Goal: Information Seeking & Learning: Learn about a topic

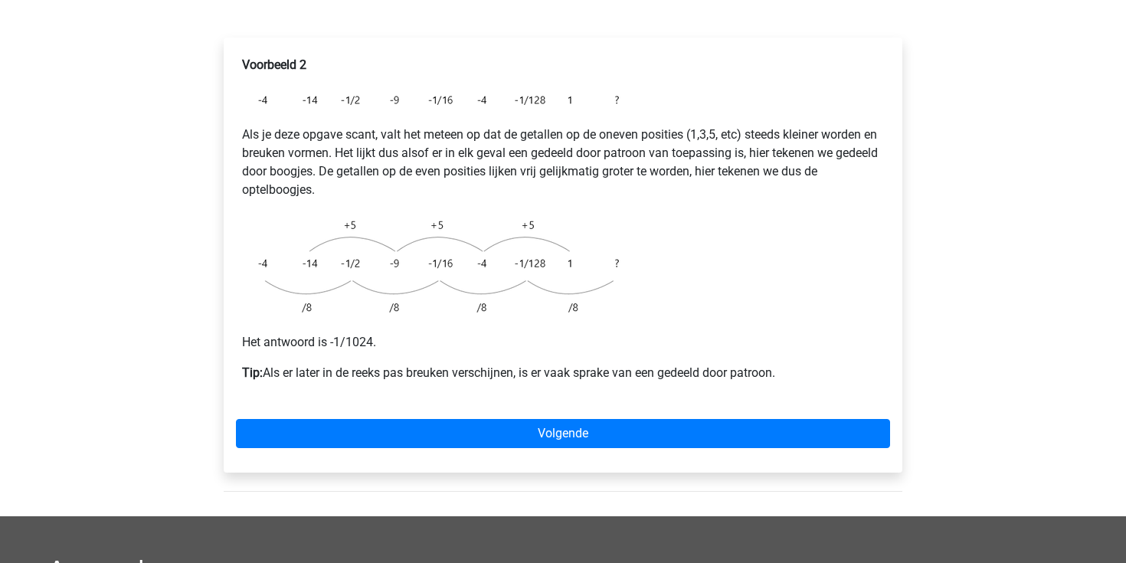
scroll to position [403, 0]
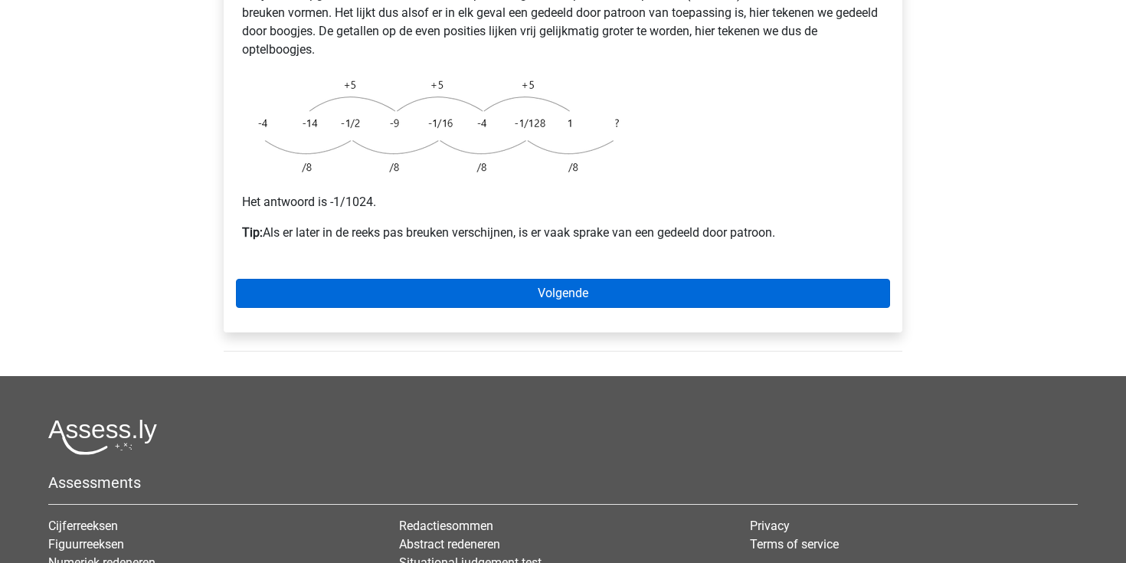
click at [544, 279] on link "Volgende" at bounding box center [563, 293] width 654 height 29
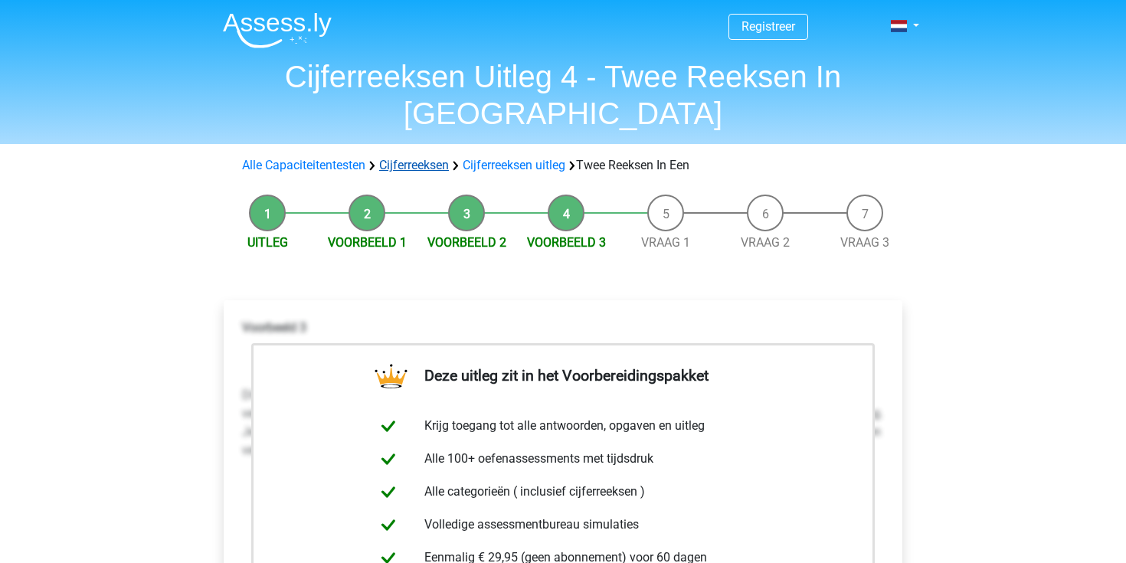
click at [428, 158] on link "Cijferreeksen" at bounding box center [414, 165] width 70 height 15
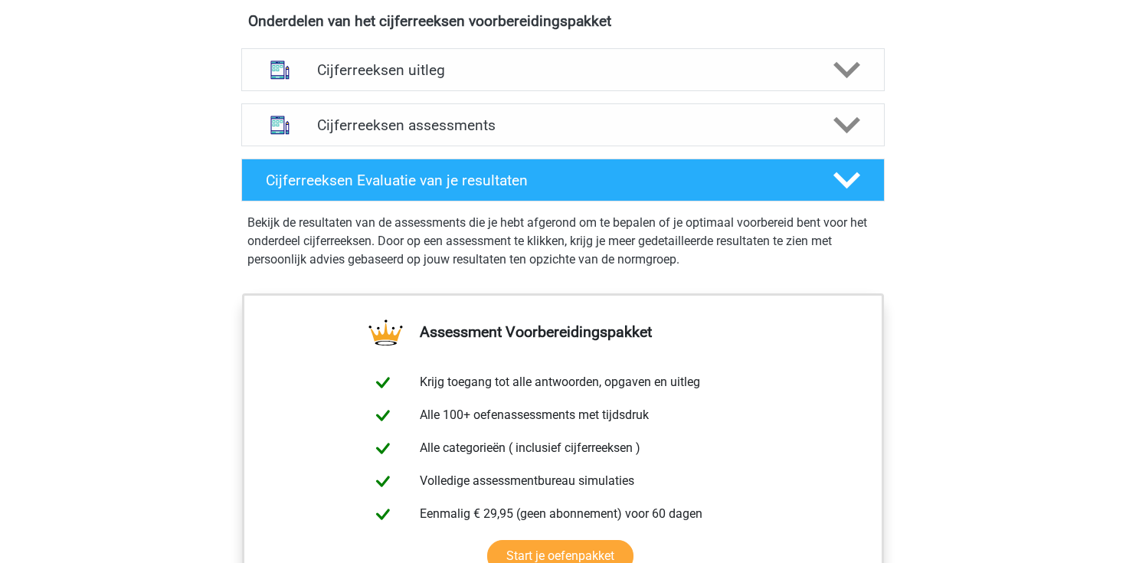
scroll to position [910, 0]
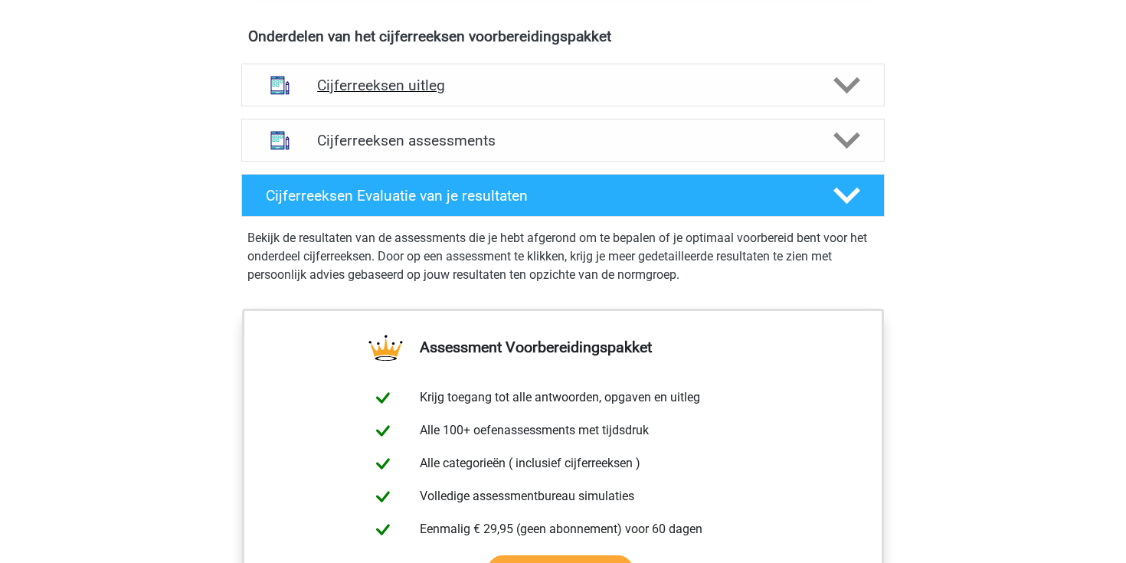
click at [843, 98] on icon at bounding box center [846, 85] width 27 height 27
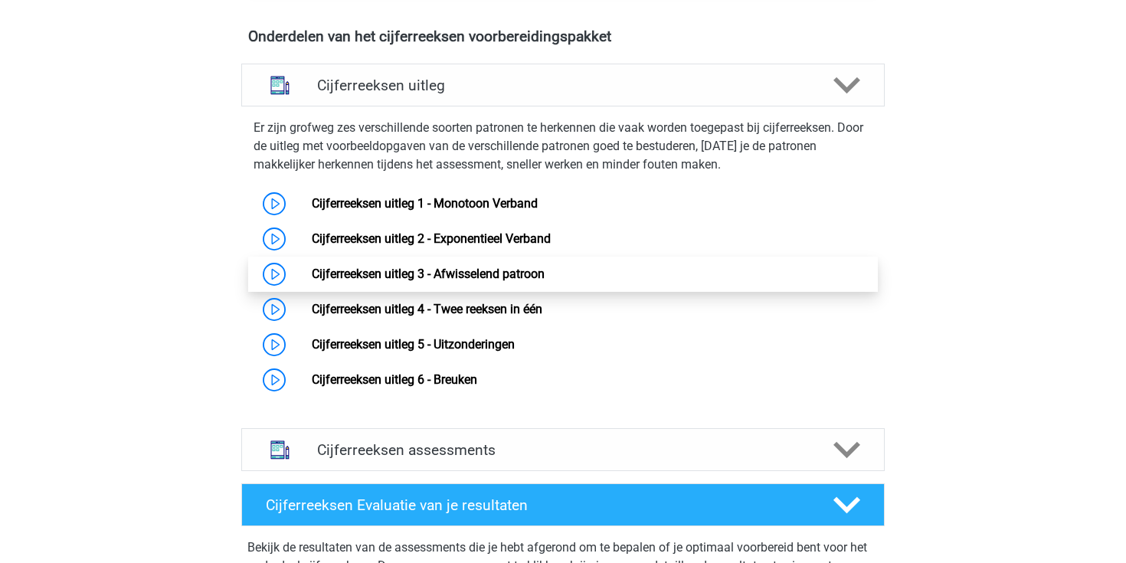
click at [544, 281] on link "Cijferreeksen uitleg 3 - Afwisselend patroon" at bounding box center [428, 273] width 233 height 15
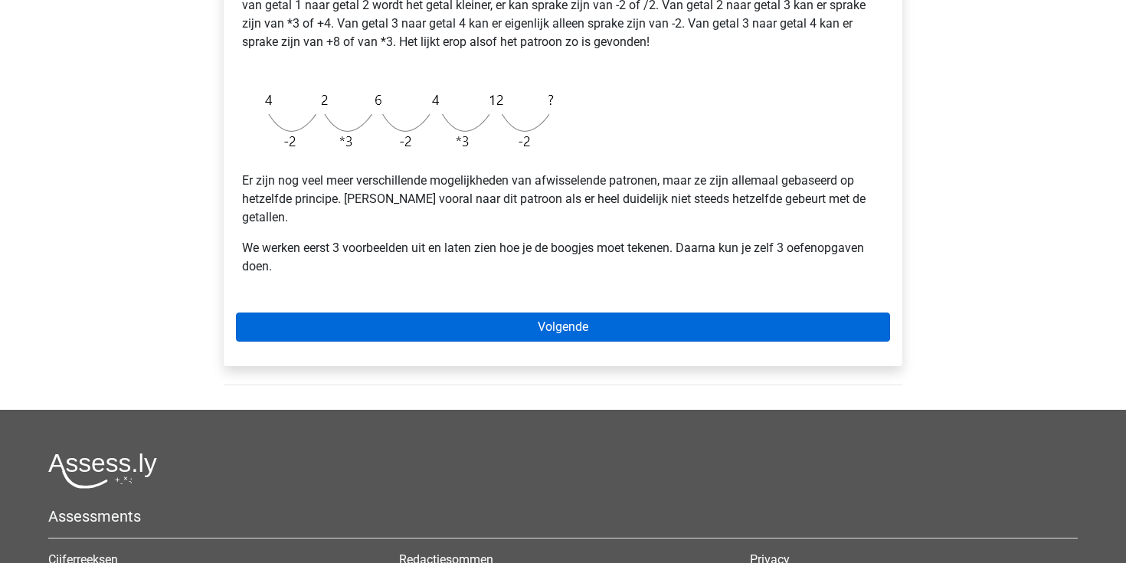
scroll to position [420, 0]
click at [567, 315] on link "Volgende" at bounding box center [563, 326] width 654 height 29
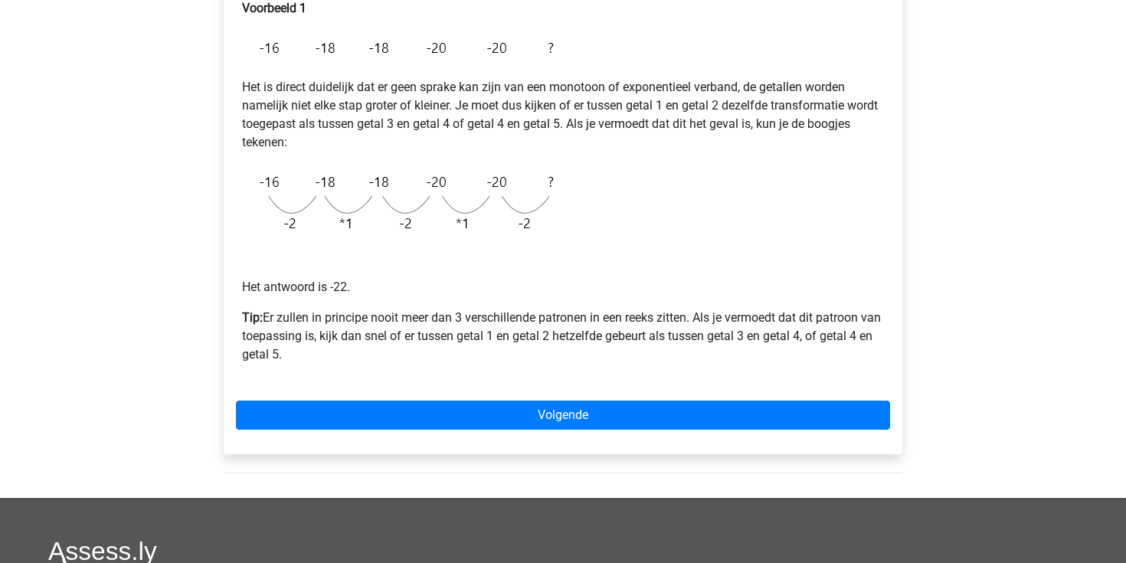
scroll to position [286, 0]
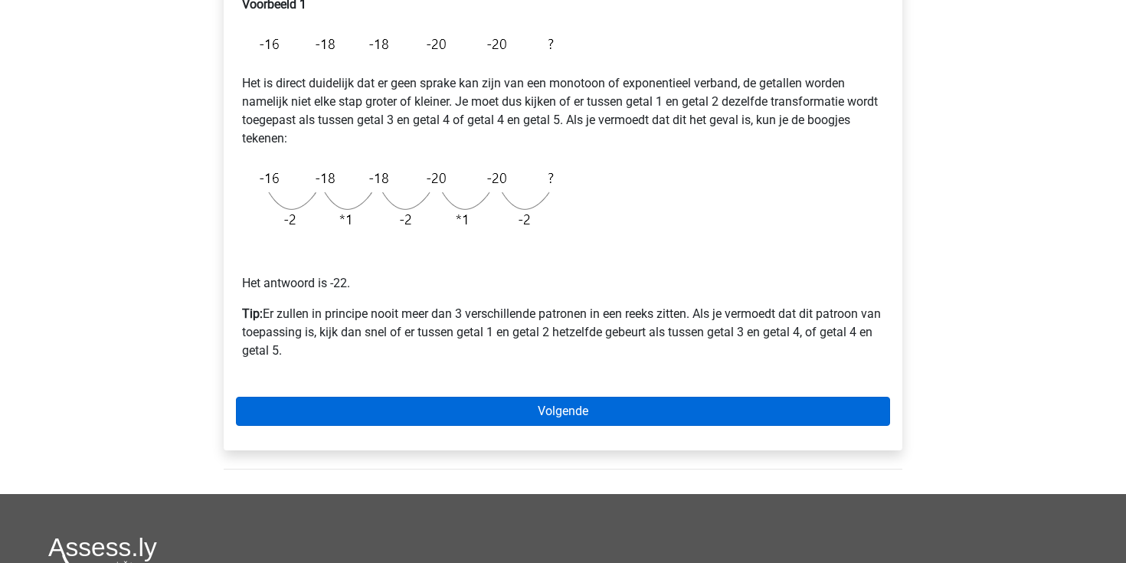
click at [544, 411] on link "Volgende" at bounding box center [563, 411] width 654 height 29
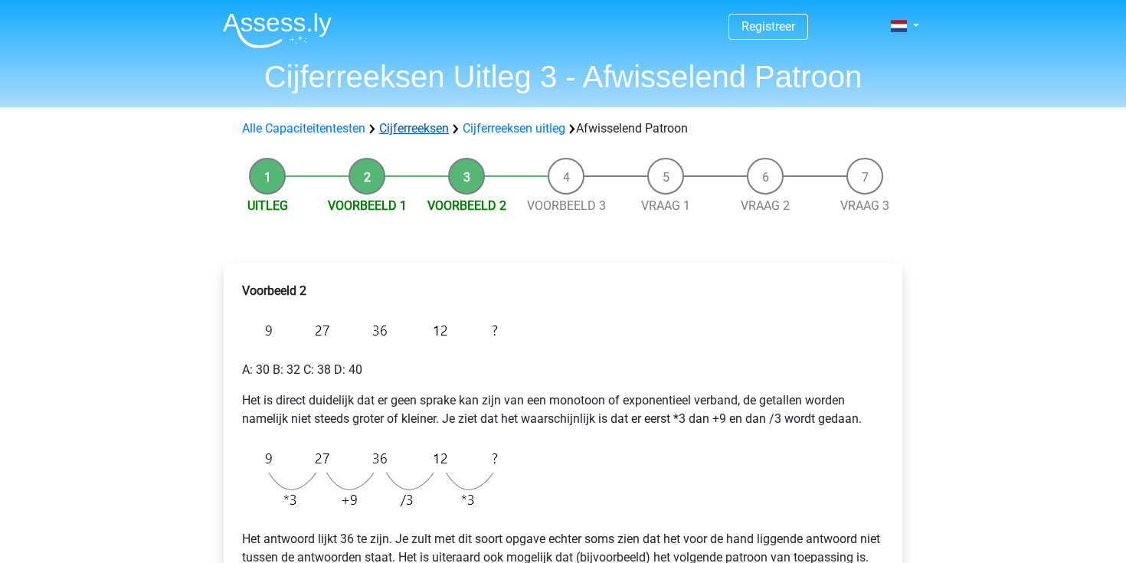
click at [421, 126] on link "Cijferreeksen" at bounding box center [414, 128] width 70 height 15
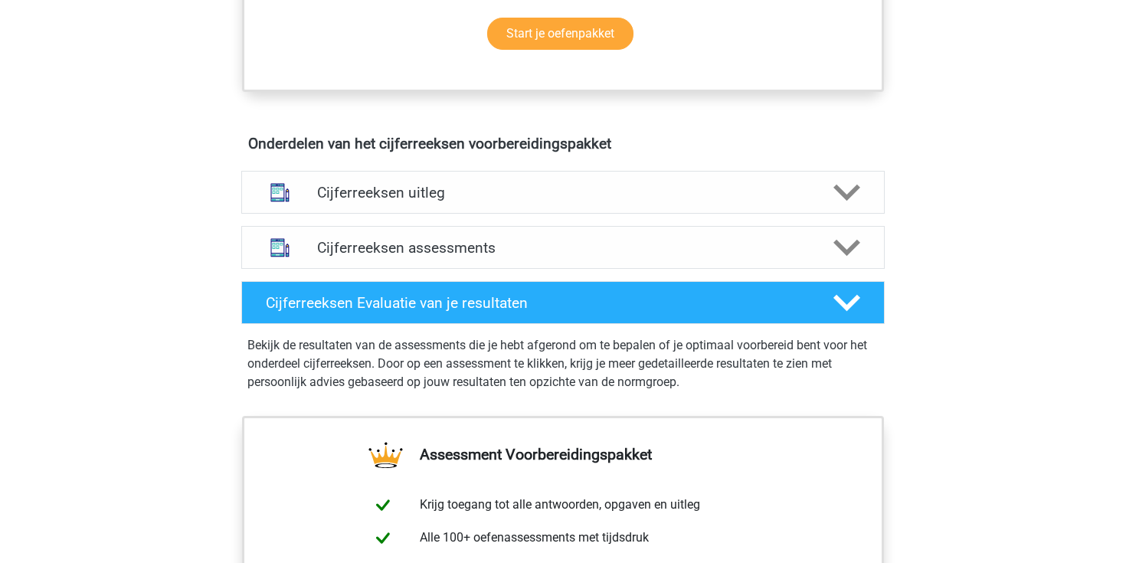
scroll to position [799, 0]
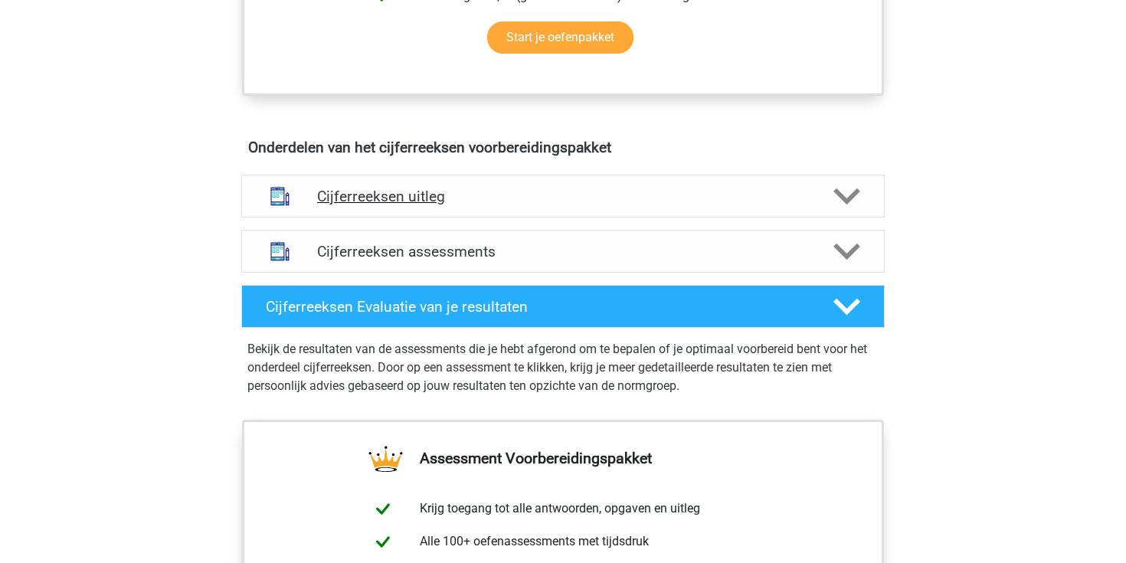
click at [840, 204] on polygon at bounding box center [846, 196] width 27 height 17
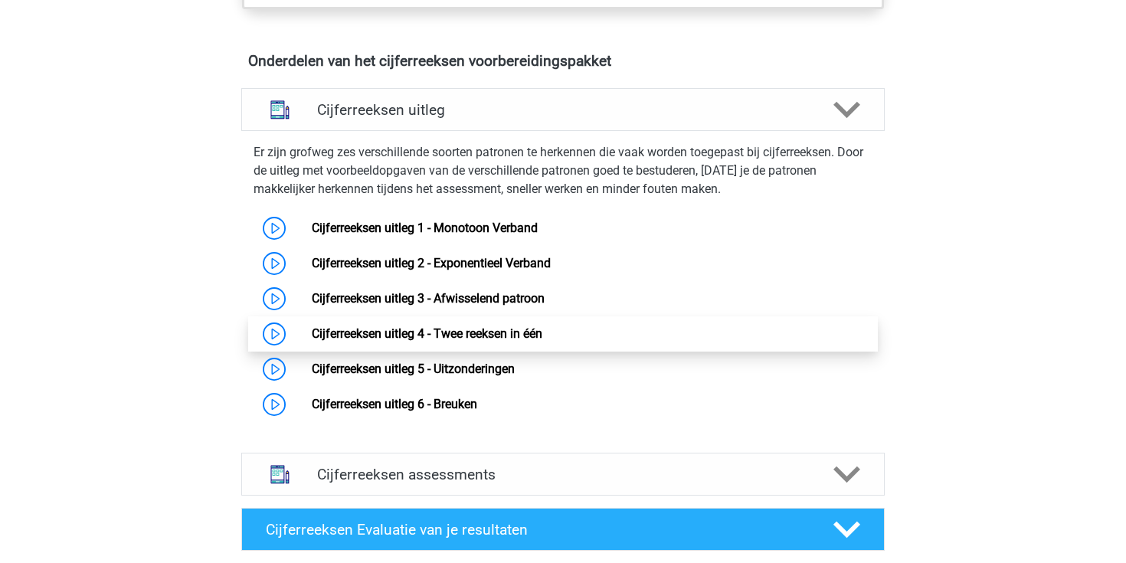
scroll to position [888, 0]
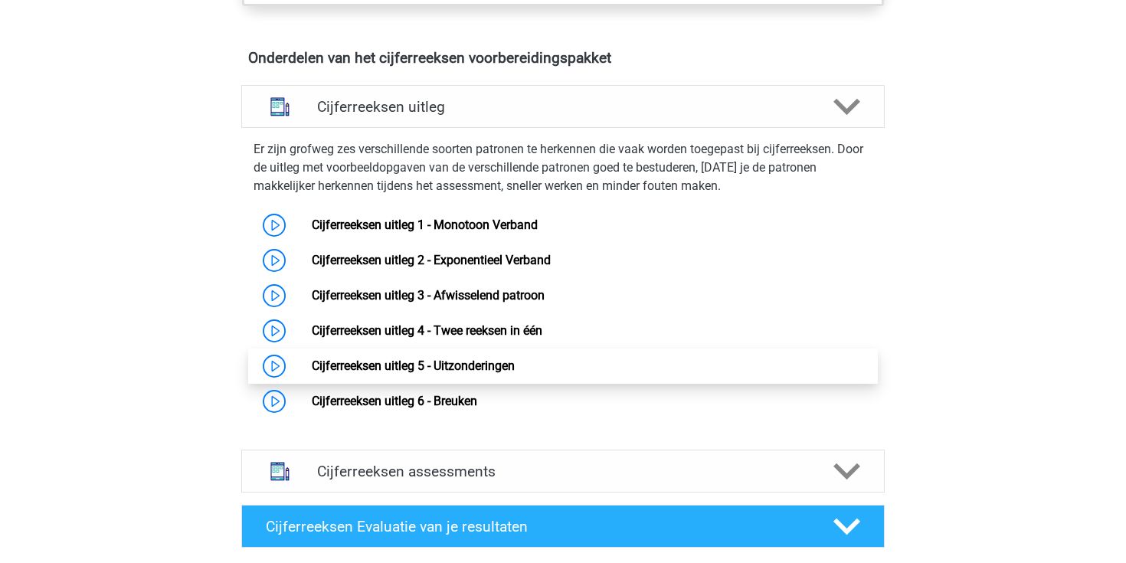
click at [312, 373] on link "Cijferreeksen uitleg 5 - Uitzonderingen" at bounding box center [413, 365] width 203 height 15
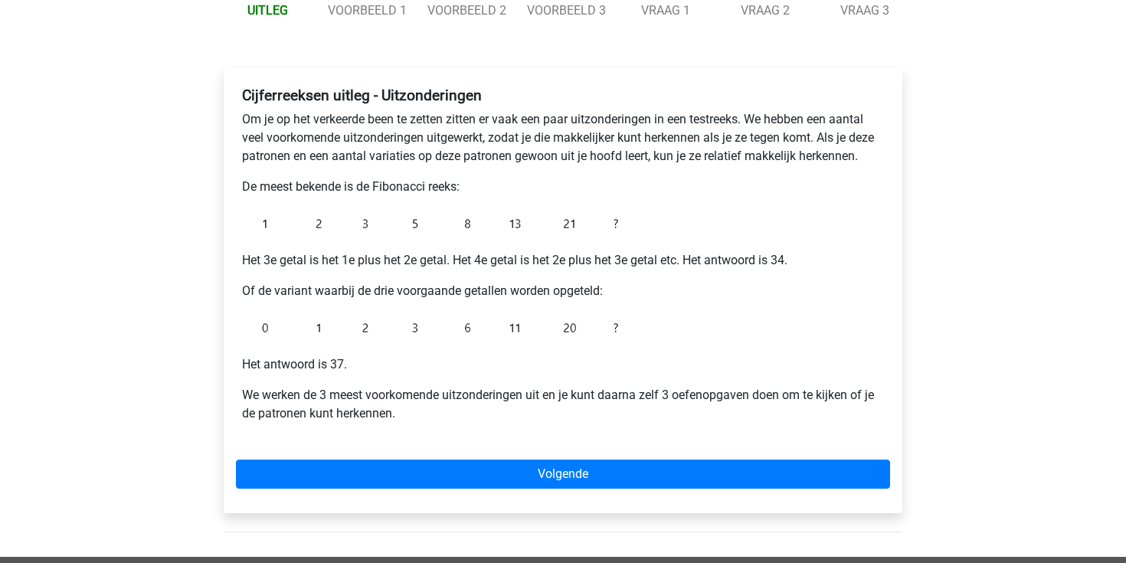
scroll to position [192, 0]
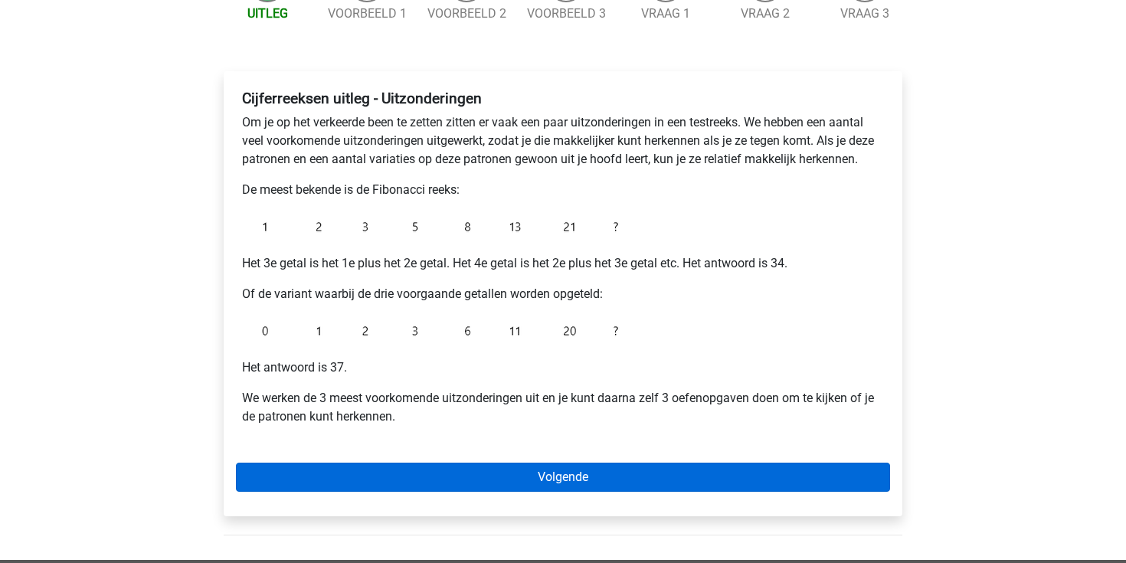
click at [423, 475] on link "Volgende" at bounding box center [563, 476] width 654 height 29
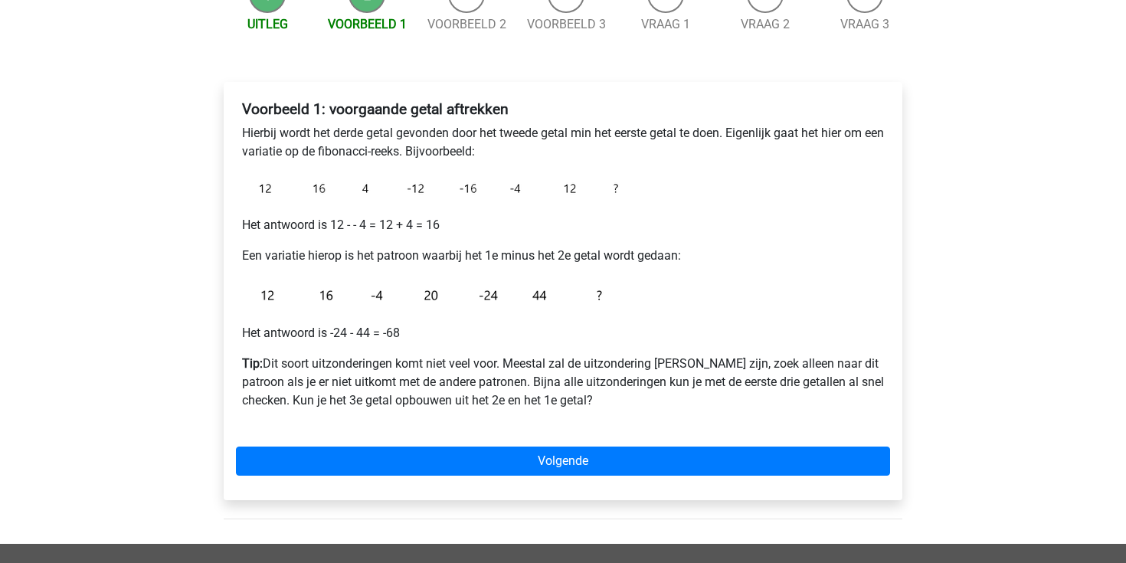
scroll to position [181, 0]
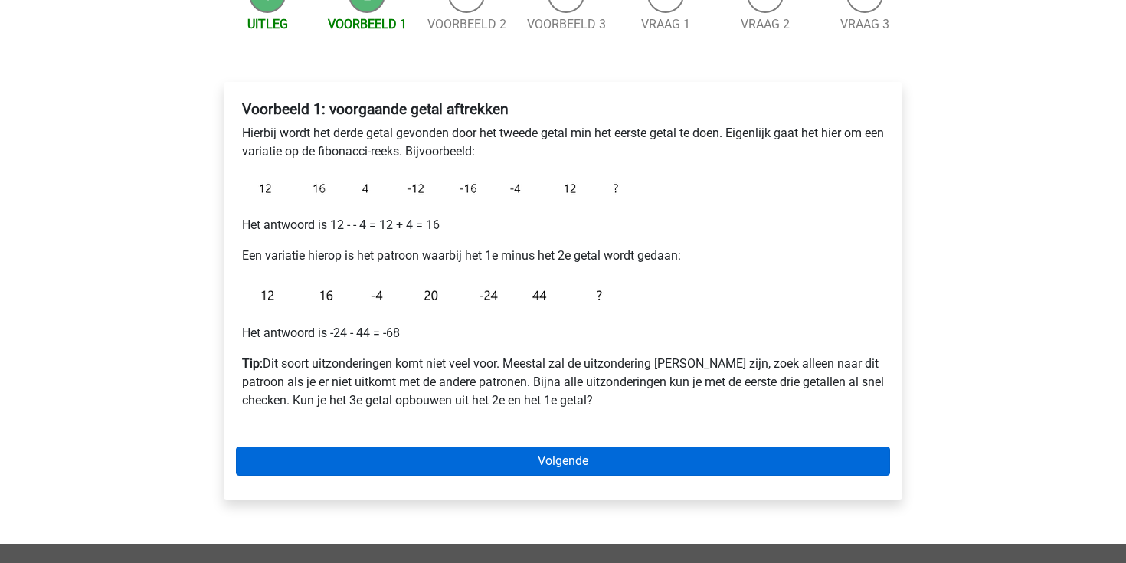
click at [619, 466] on link "Volgende" at bounding box center [563, 460] width 654 height 29
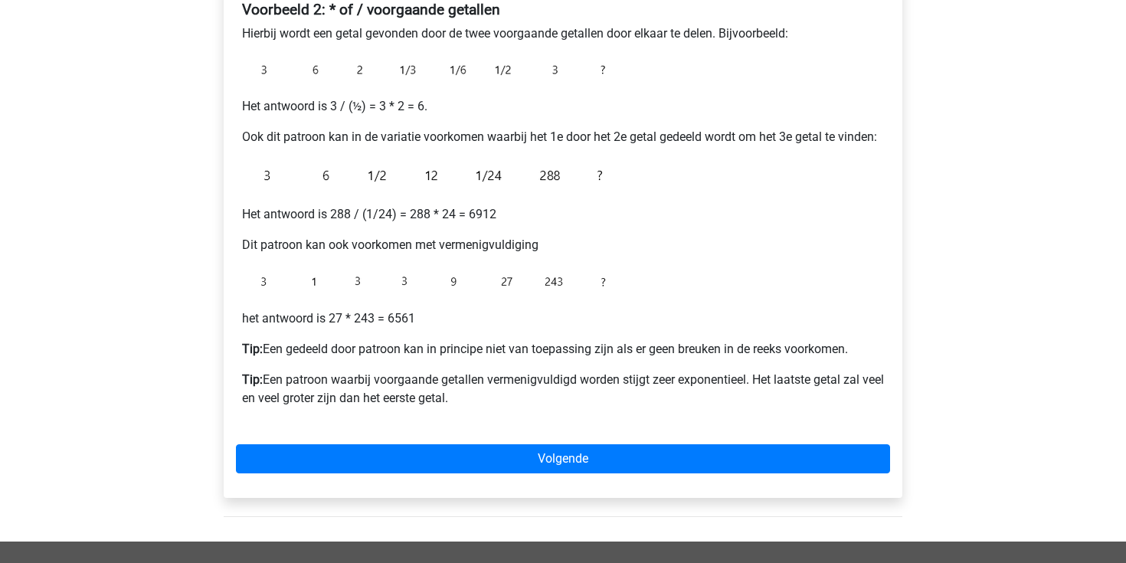
scroll to position [284, 0]
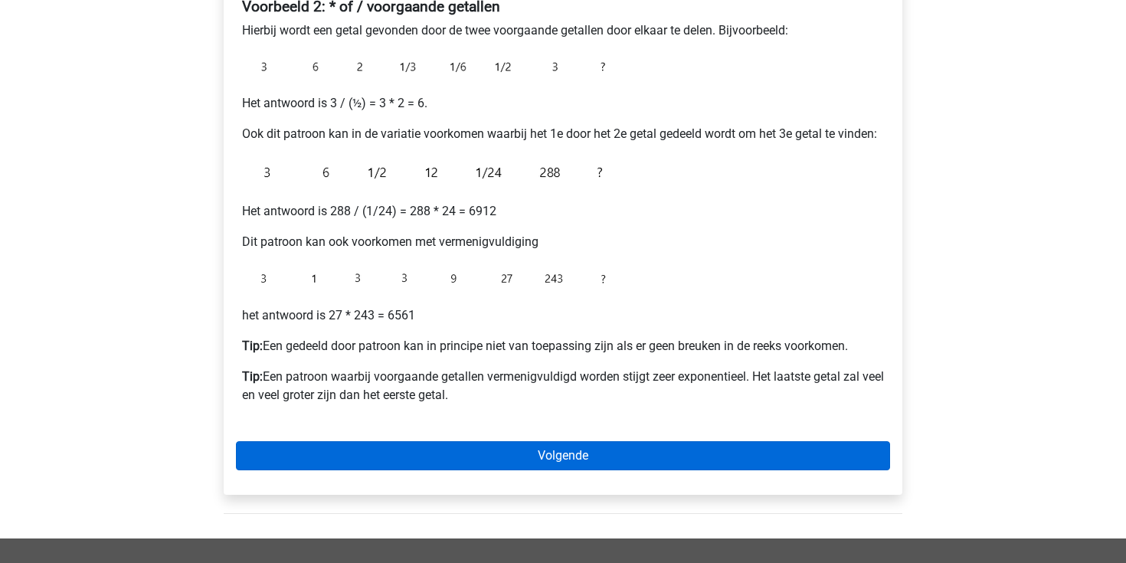
click at [645, 451] on link "Volgende" at bounding box center [563, 455] width 654 height 29
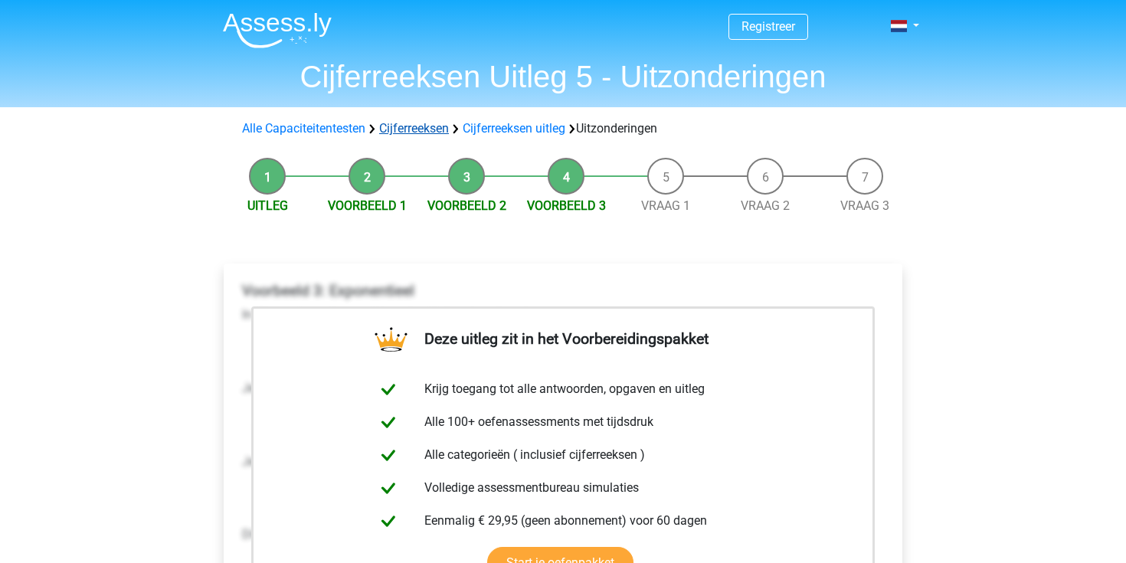
click at [430, 127] on link "Cijferreeksen" at bounding box center [414, 128] width 70 height 15
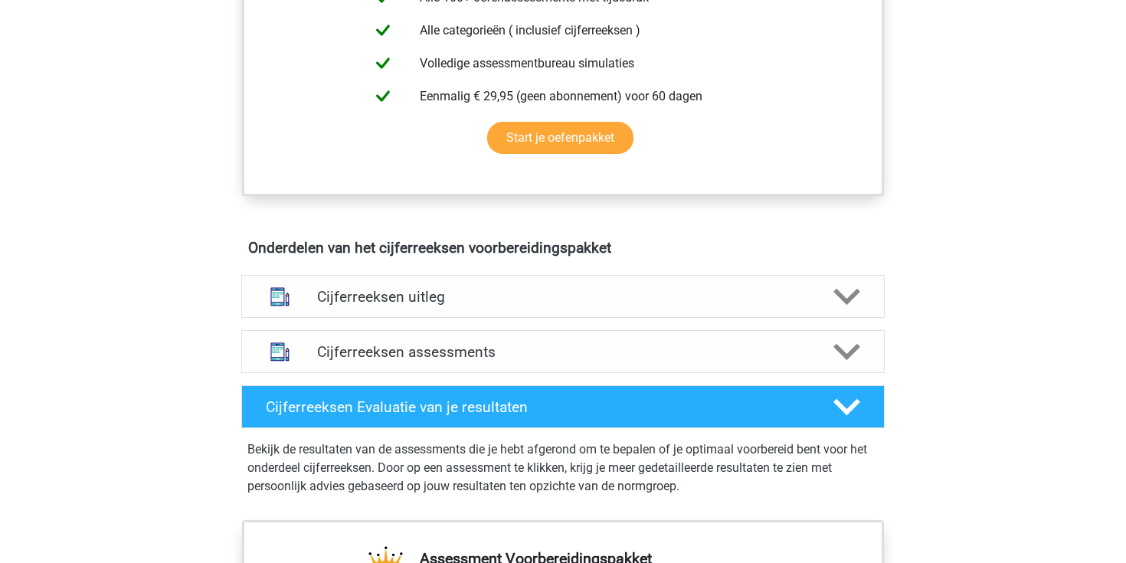
scroll to position [697, 0]
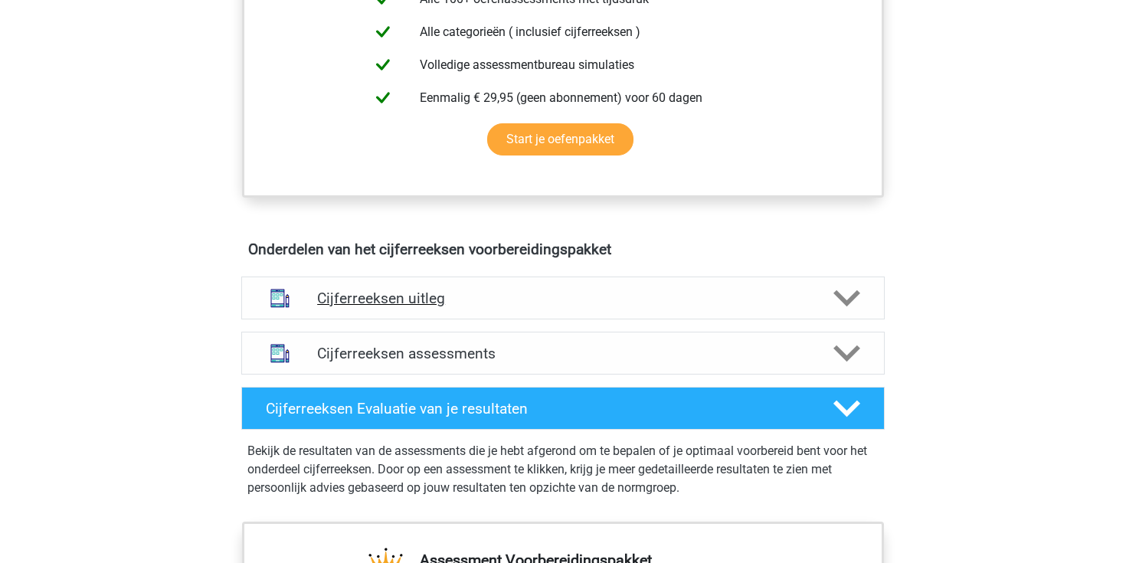
click at [614, 319] on div "Cijferreeksen uitleg" at bounding box center [562, 297] width 643 height 43
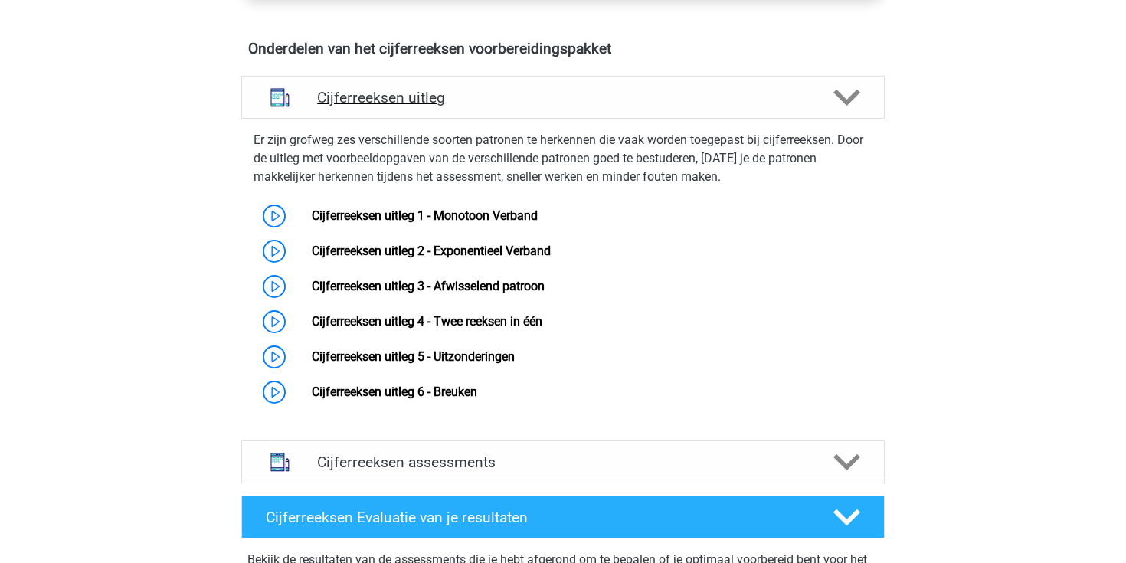
scroll to position [900, 0]
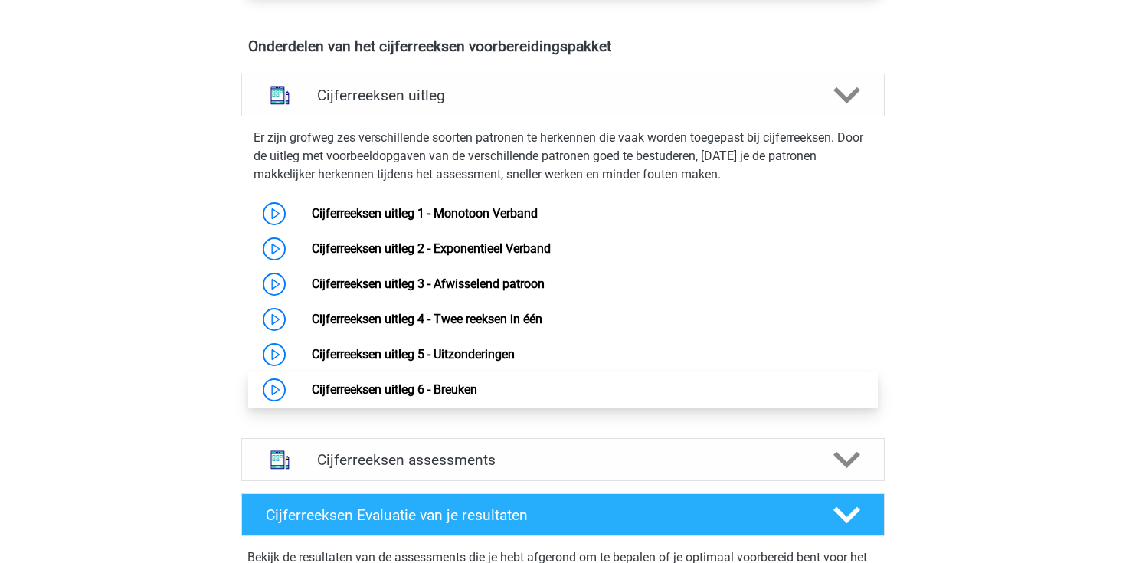
click at [388, 397] on link "Cijferreeksen uitleg 6 - Breuken" at bounding box center [394, 389] width 165 height 15
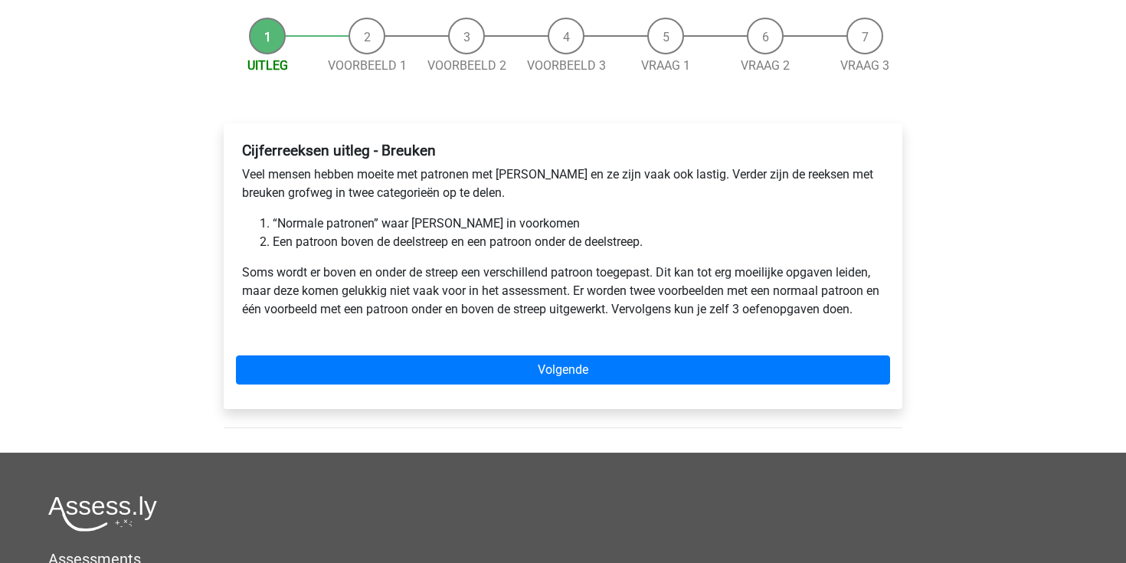
scroll to position [149, 0]
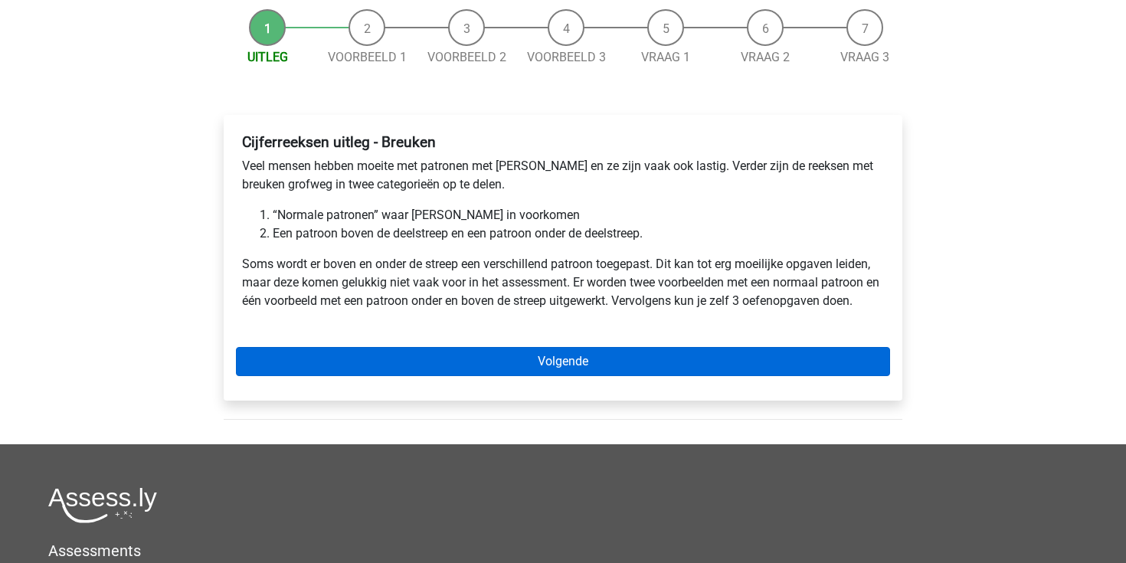
click at [629, 362] on link "Volgende" at bounding box center [563, 361] width 654 height 29
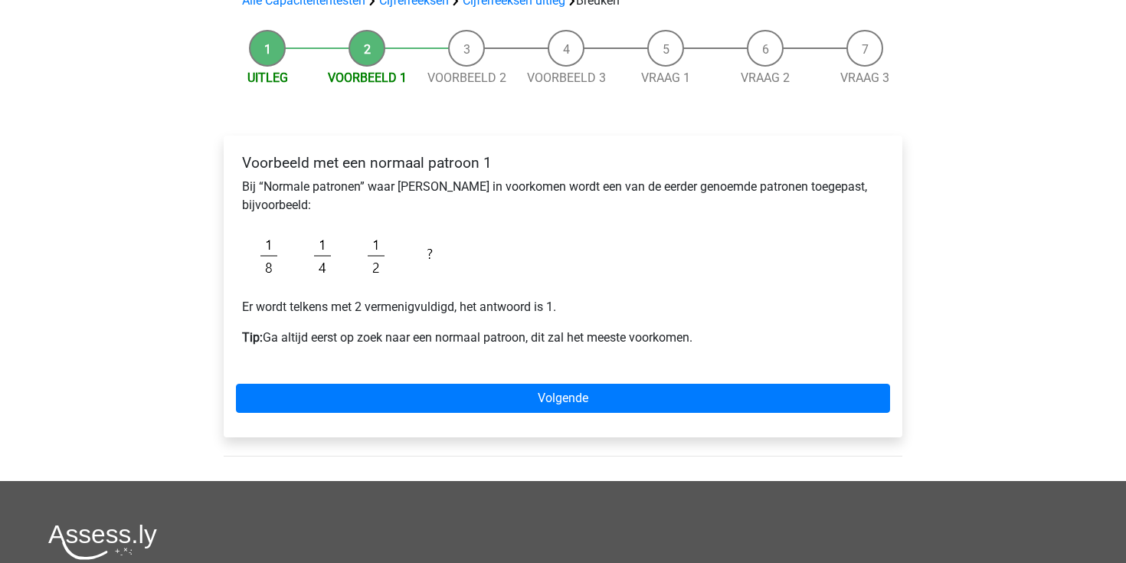
scroll to position [183, 0]
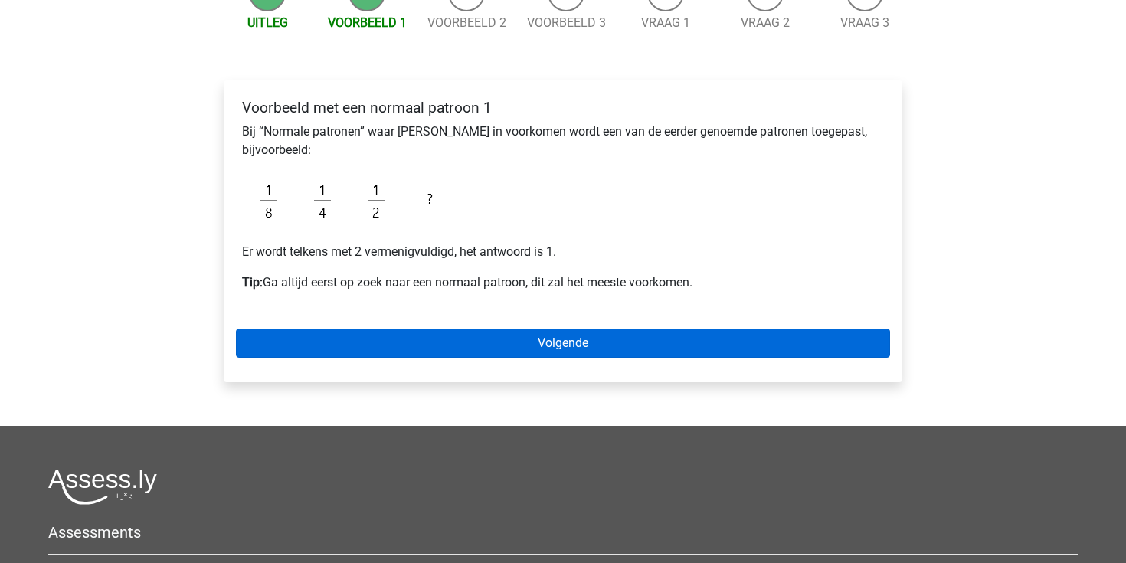
click at [570, 346] on link "Volgende" at bounding box center [563, 342] width 654 height 29
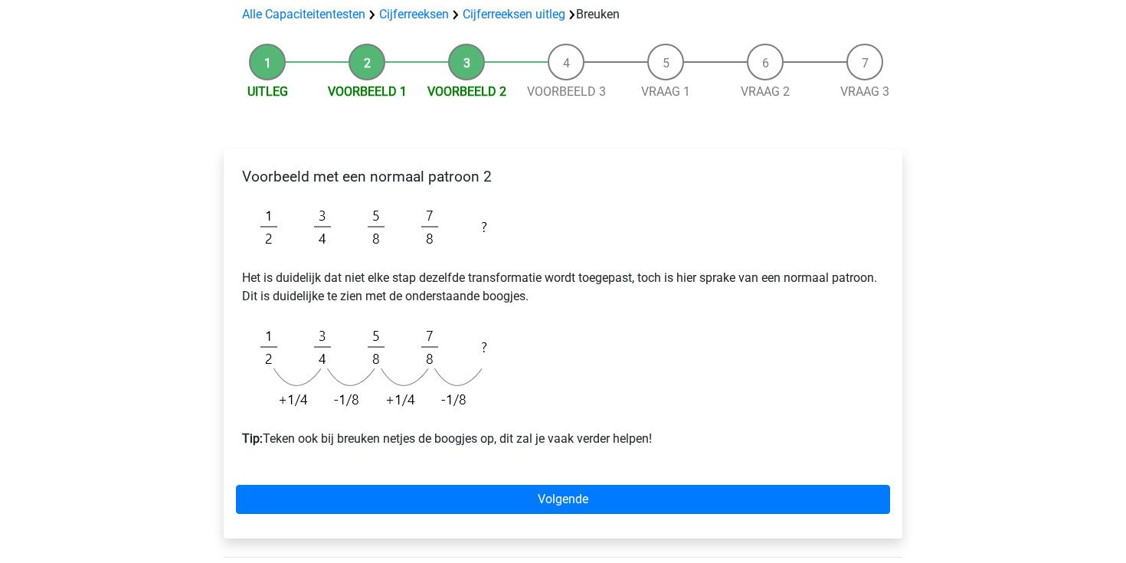
scroll to position [136, 0]
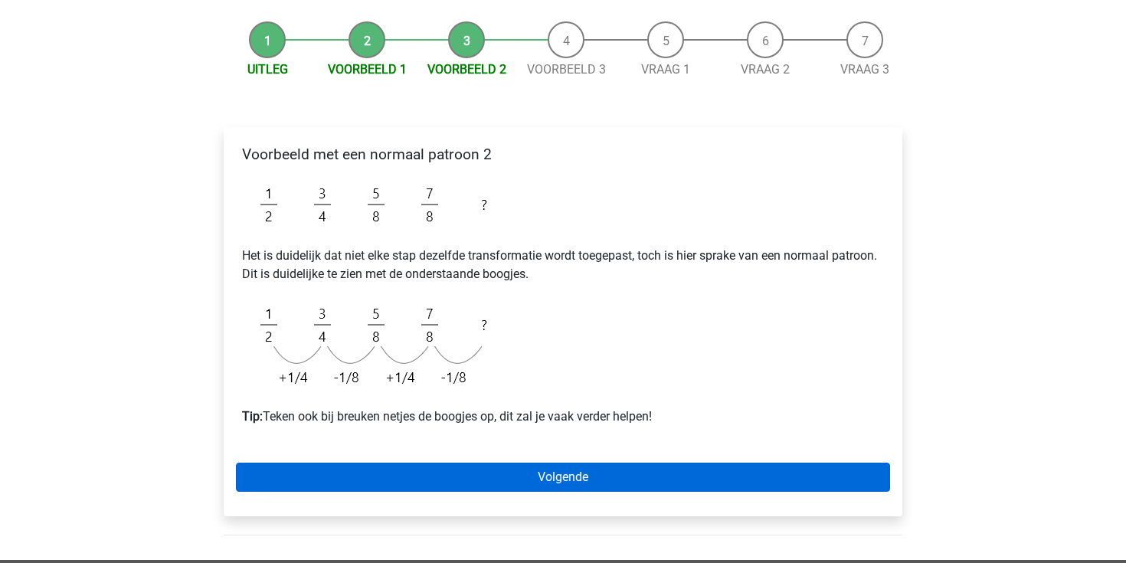
click at [459, 480] on link "Volgende" at bounding box center [563, 476] width 654 height 29
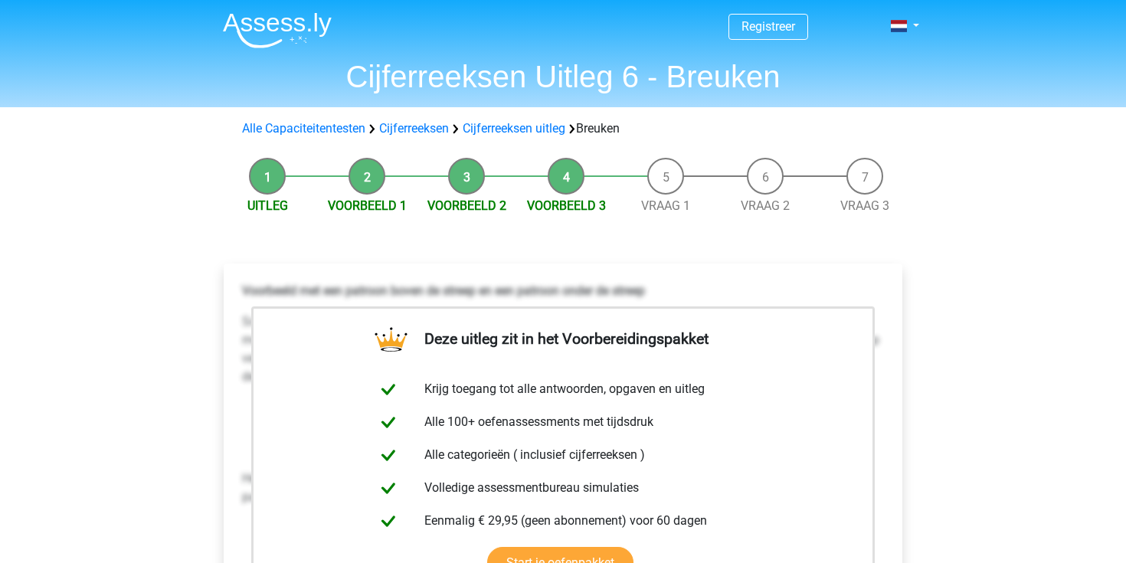
click at [475, 177] on li "Voorbeeld 2" at bounding box center [467, 186] width 100 height 57
click at [478, 202] on link "Voorbeeld 2" at bounding box center [466, 205] width 79 height 15
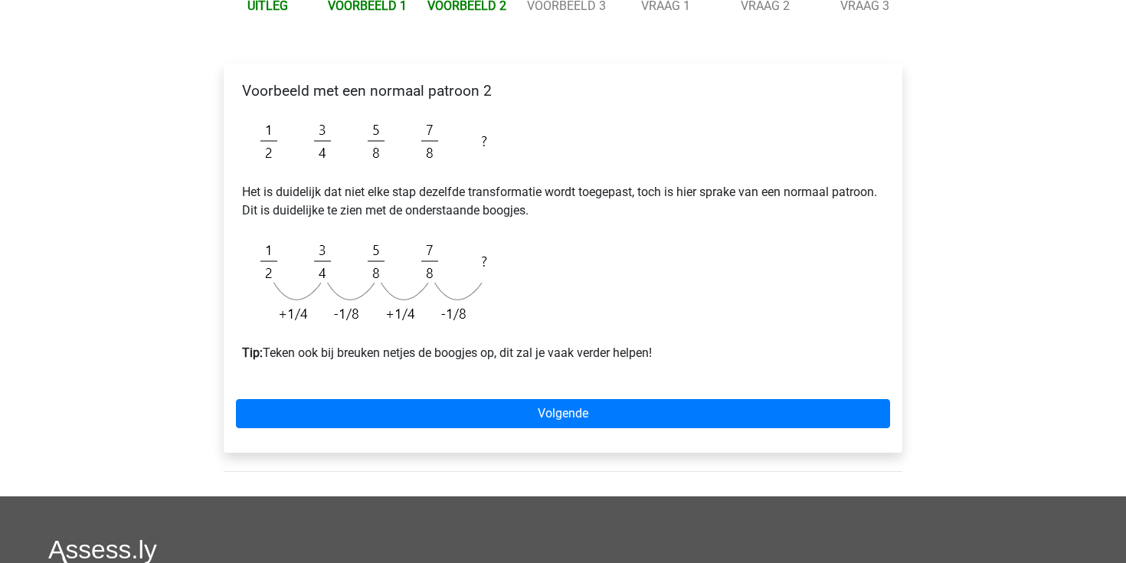
scroll to position [279, 0]
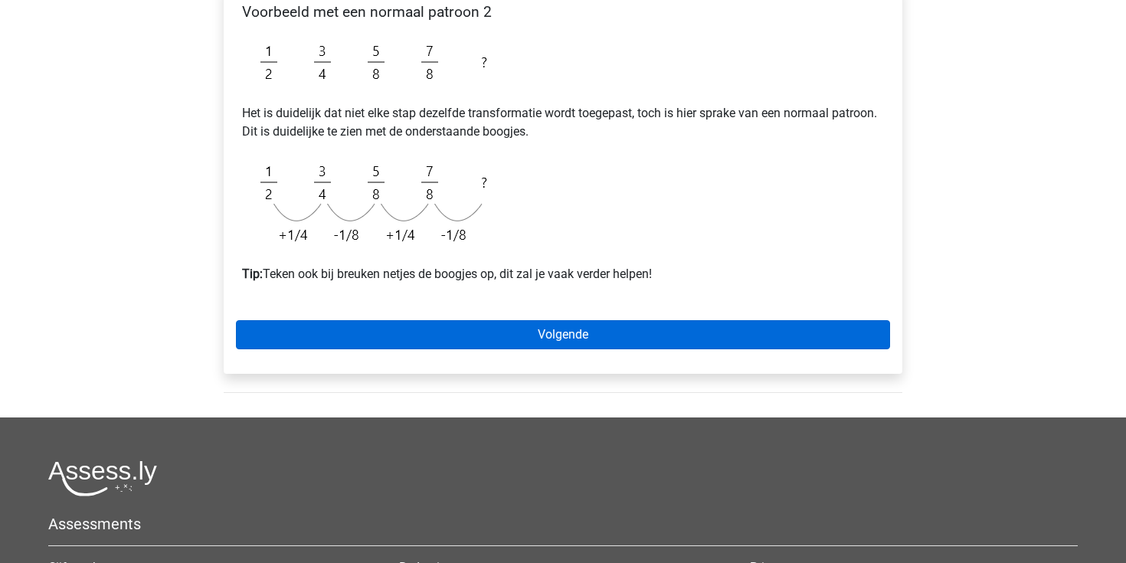
click at [514, 337] on link "Volgende" at bounding box center [563, 334] width 654 height 29
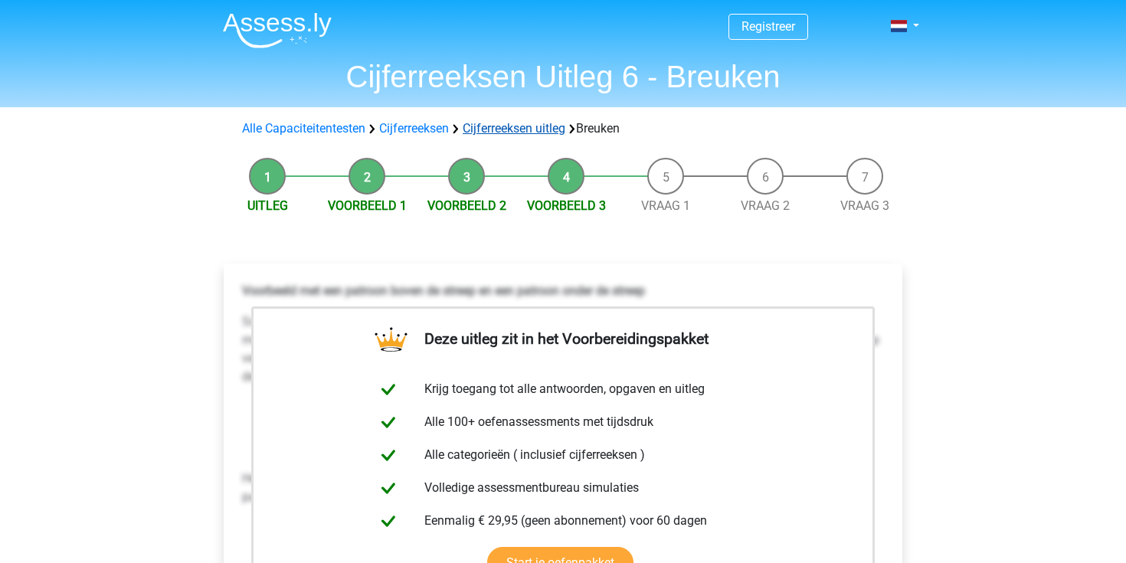
click at [543, 129] on link "Cijferreeksen uitleg" at bounding box center [513, 128] width 103 height 15
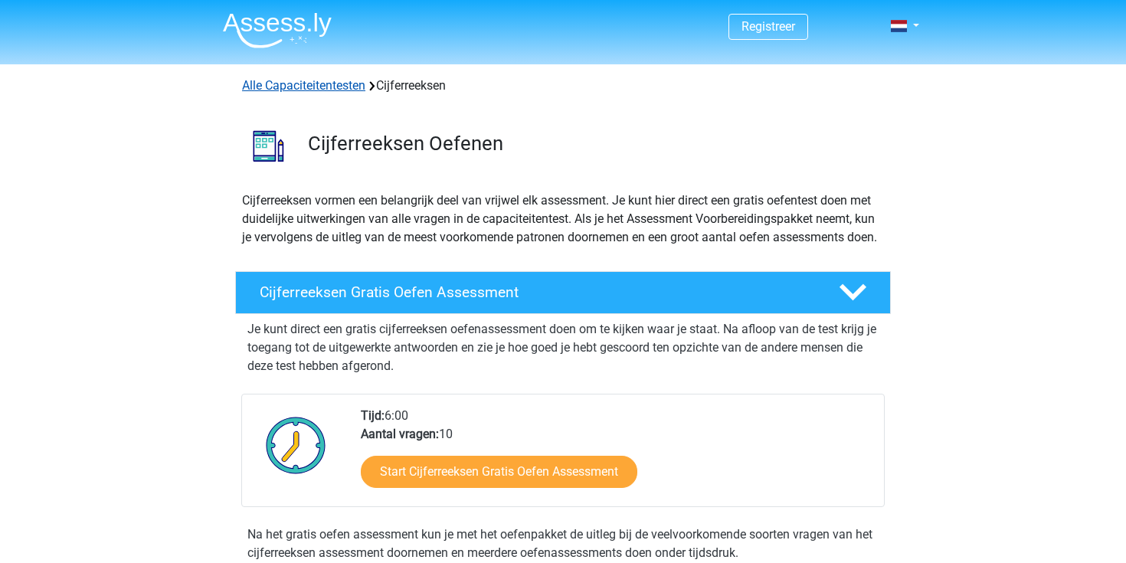
click at [332, 87] on link "Alle Capaciteitentesten" at bounding box center [303, 85] width 123 height 15
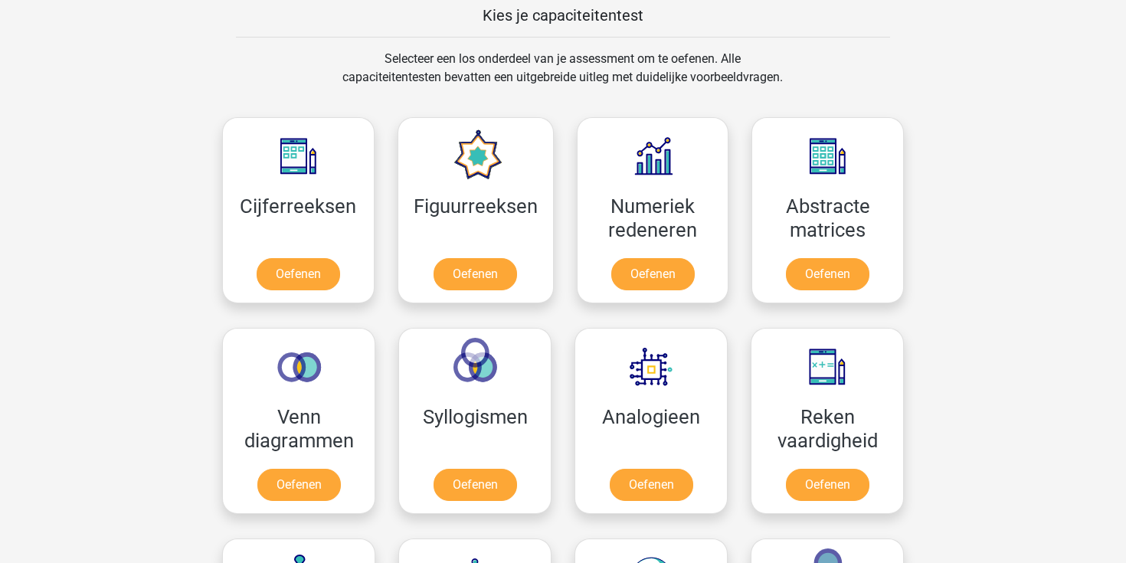
scroll to position [603, 0]
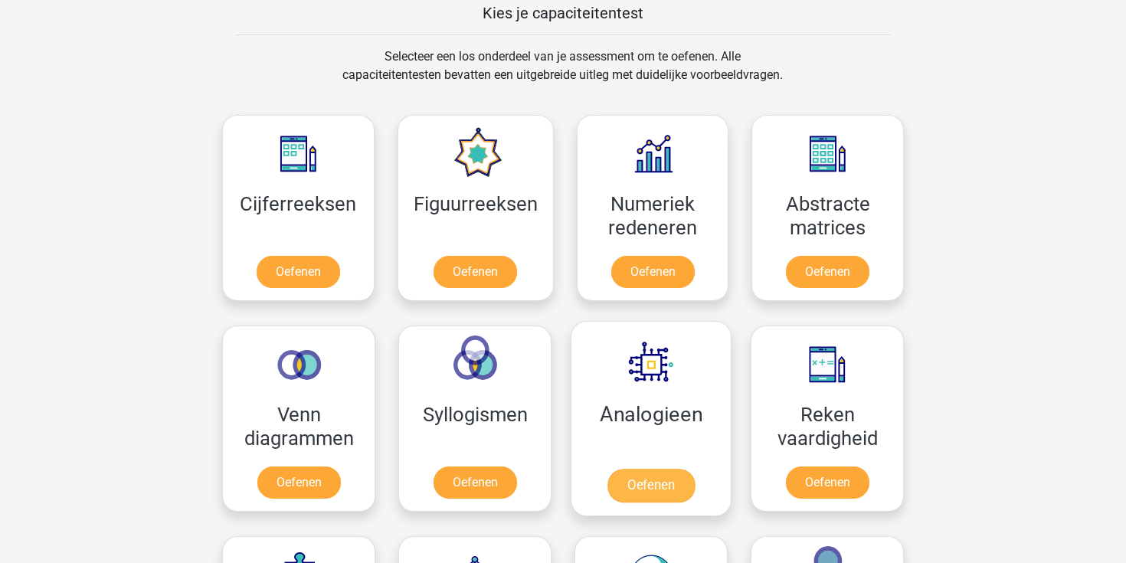
click at [649, 488] on link "Oefenen" at bounding box center [650, 486] width 87 height 34
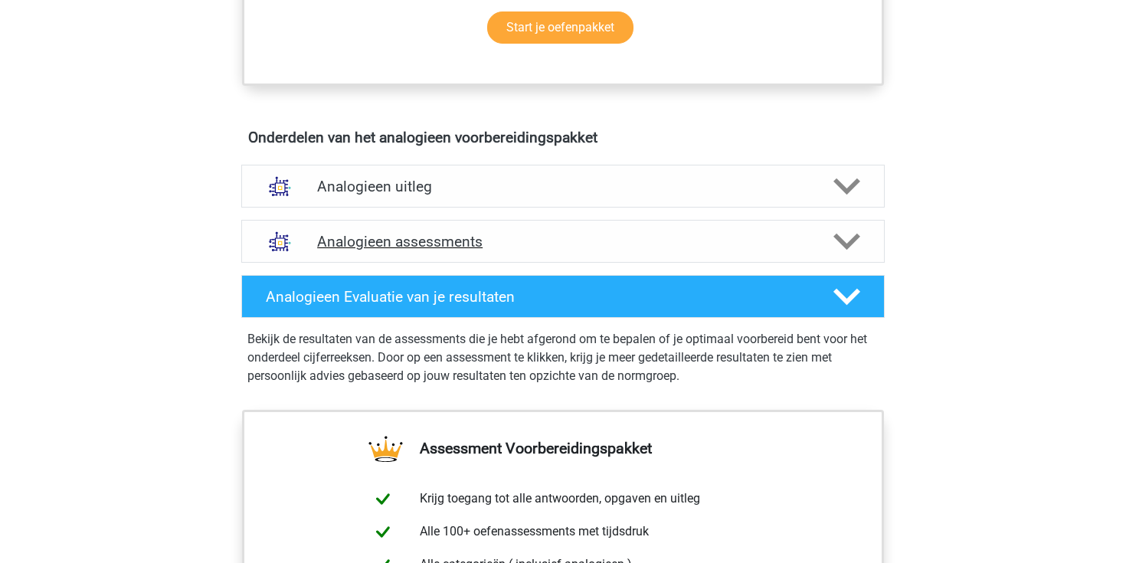
scroll to position [774, 0]
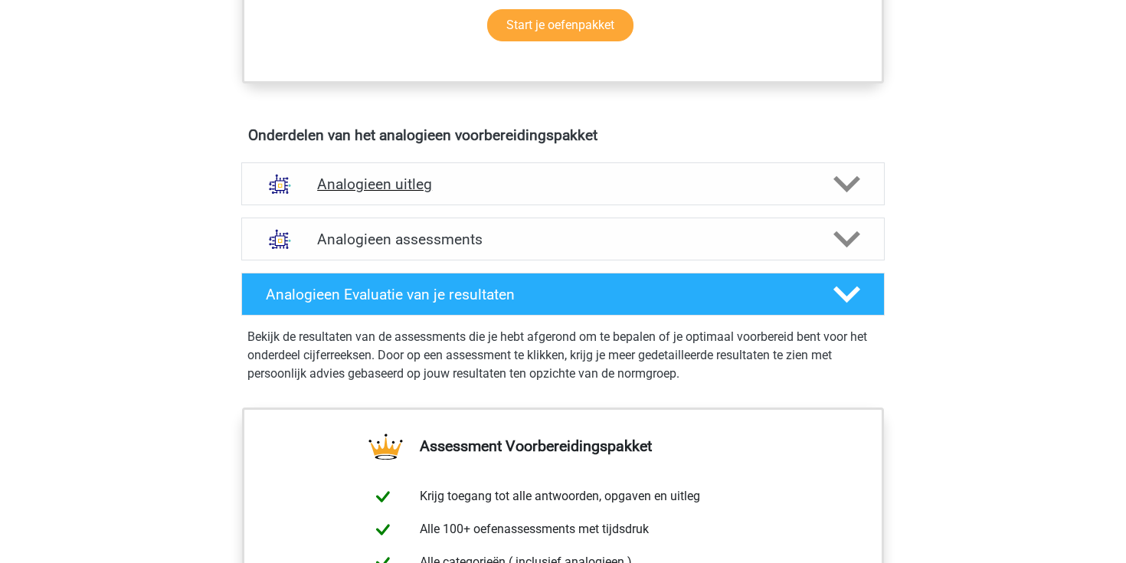
click at [845, 190] on polygon at bounding box center [846, 183] width 27 height 17
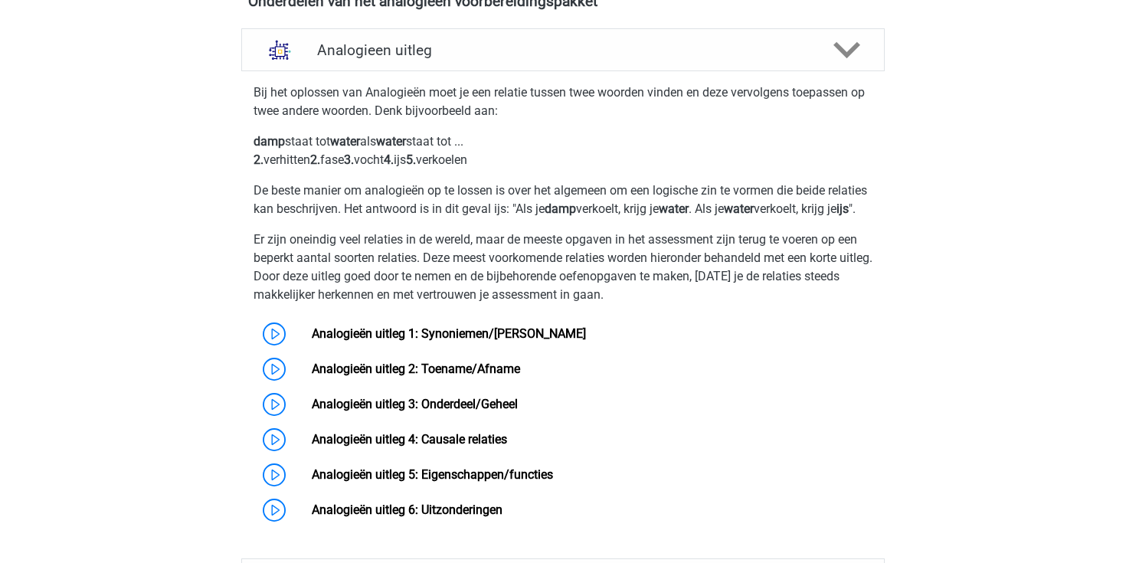
scroll to position [909, 0]
